Goal: Transaction & Acquisition: Purchase product/service

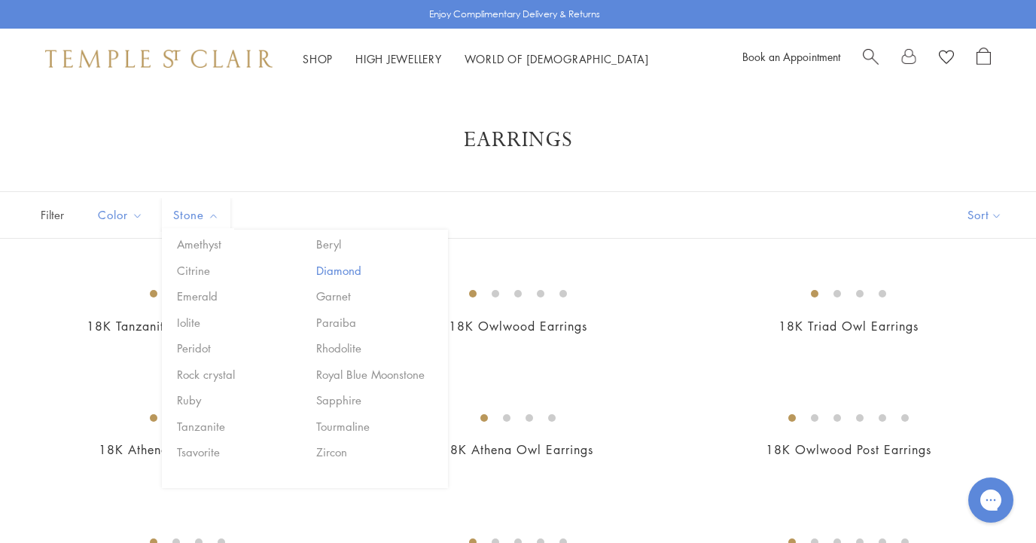
click at [331, 273] on button "Diamond" at bounding box center [376, 270] width 128 height 17
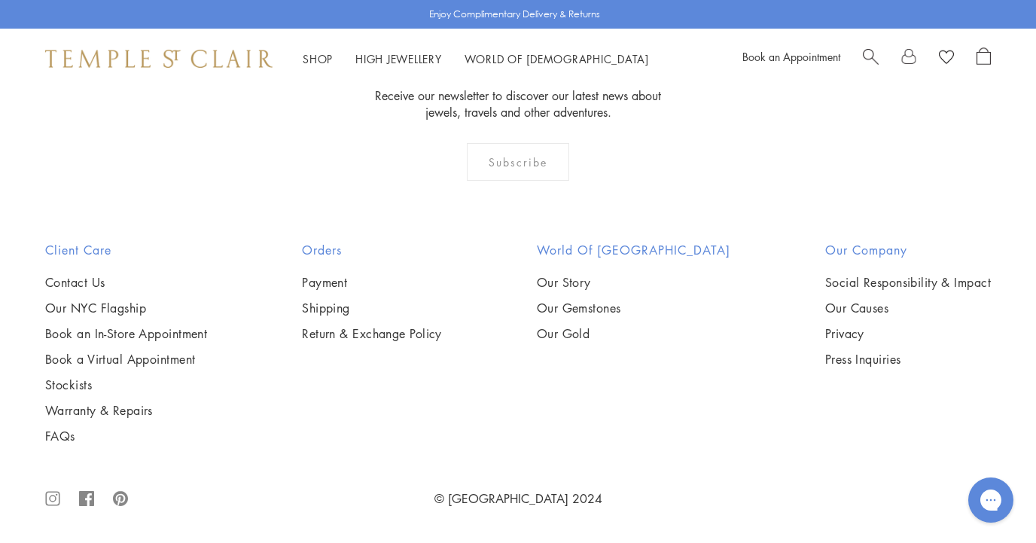
scroll to position [6861, 0]
click at [0, 0] on img at bounding box center [0, 0] width 0 height 0
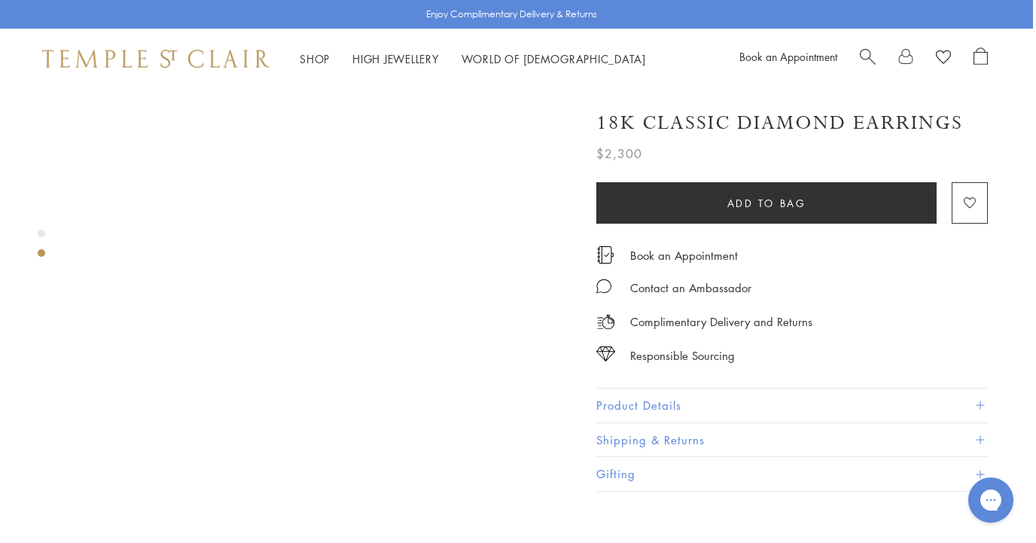
scroll to position [420, 3]
